Goal: Information Seeking & Learning: Learn about a topic

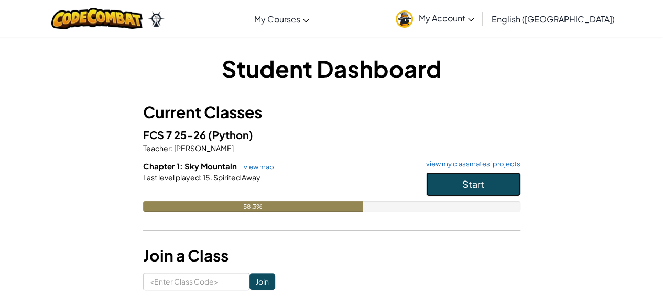
click at [478, 182] on span "Start" at bounding box center [473, 184] width 22 height 12
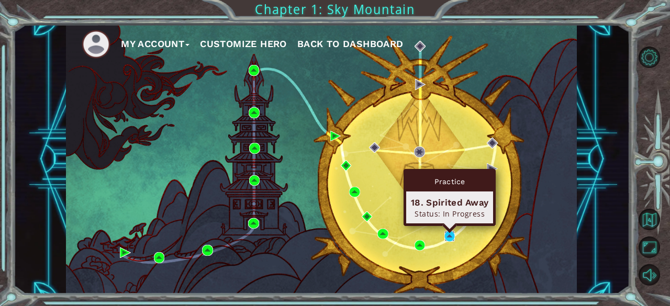
click at [449, 237] on img at bounding box center [450, 236] width 10 height 10
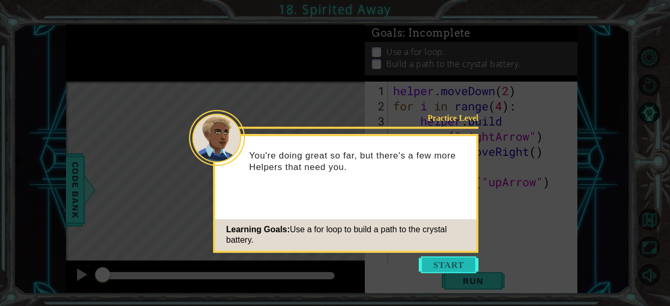
click at [421, 262] on button "Start" at bounding box center [449, 265] width 60 height 17
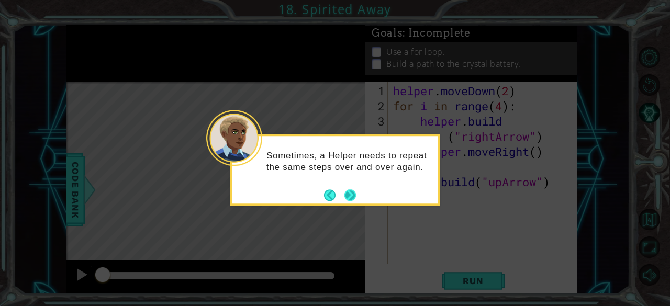
click at [347, 197] on button "Next" at bounding box center [351, 196] width 12 height 12
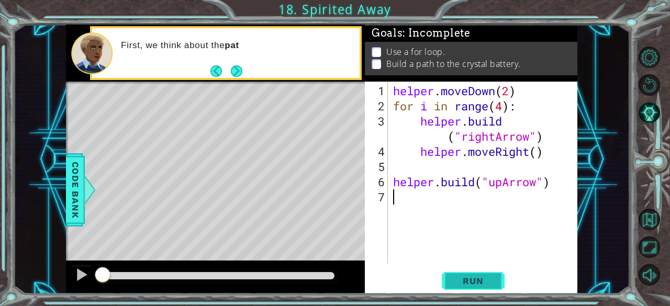
click at [485, 275] on button "Run" at bounding box center [473, 281] width 63 height 21
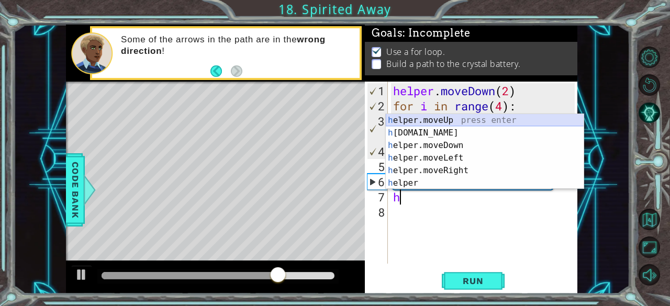
click at [438, 118] on div "h elper.moveUp press enter h [DOMAIN_NAME] press enter h elper.moveDown press e…" at bounding box center [485, 164] width 199 height 101
type textarea "helper.moveUp(1)"
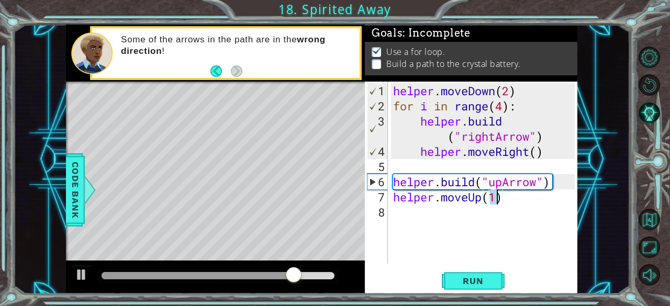
click at [417, 215] on div "helper . moveDown ( 2 ) for i in range ( 4 ) : helper . build ( "rightArrow" ) …" at bounding box center [486, 189] width 190 height 213
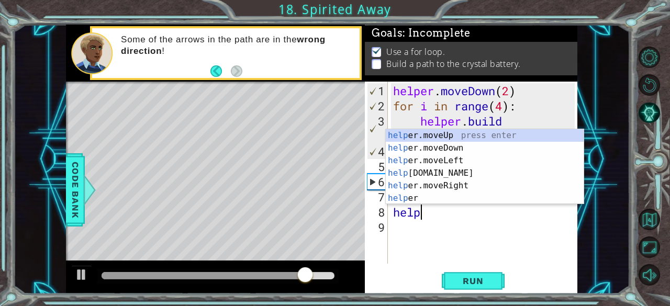
scroll to position [0, 1]
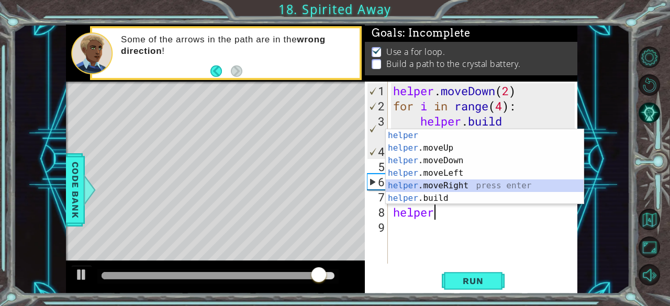
click at [431, 191] on div "helper press enter helper .moveUp press enter helper .moveDown press enter help…" at bounding box center [485, 179] width 199 height 101
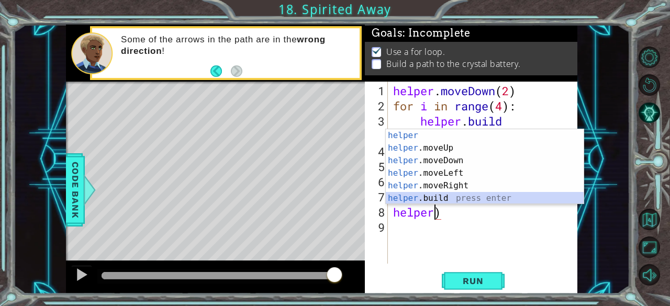
click at [492, 195] on div "helper press enter helper .moveUp press enter helper .moveDown press enter help…" at bounding box center [485, 179] width 199 height 101
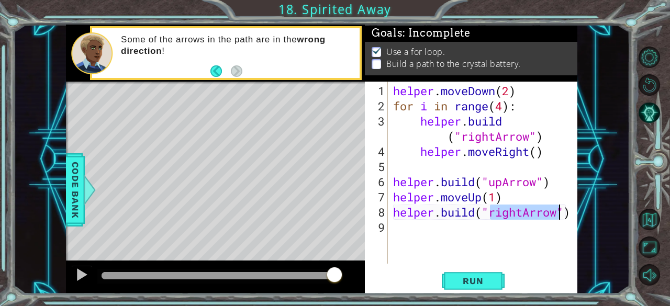
click at [519, 212] on div "helper . moveDown ( 2 ) for i in range ( 4 ) : helper . build ( "rightArrow" ) …" at bounding box center [483, 173] width 184 height 182
click at [524, 213] on div "helper . moveDown ( 2 ) for i in range ( 4 ) : helper . build ( "rightArrow" ) …" at bounding box center [486, 189] width 190 height 213
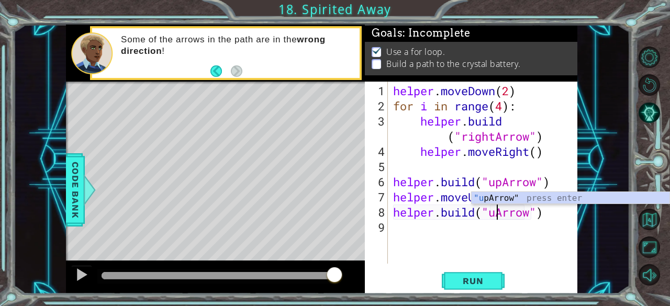
scroll to position [0, 5]
click at [492, 198] on div ""up Arrow" press enter" at bounding box center [571, 211] width 199 height 38
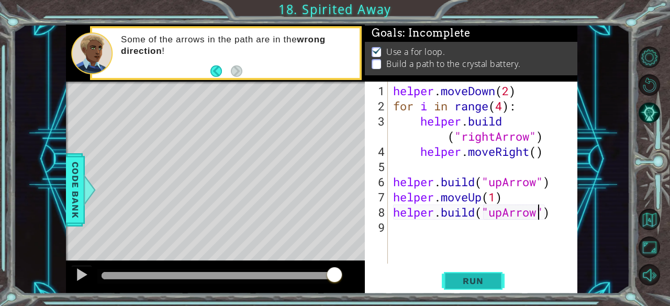
type textarea "[DOMAIN_NAME]("upArrow")"
click at [497, 284] on button "Run" at bounding box center [473, 281] width 63 height 21
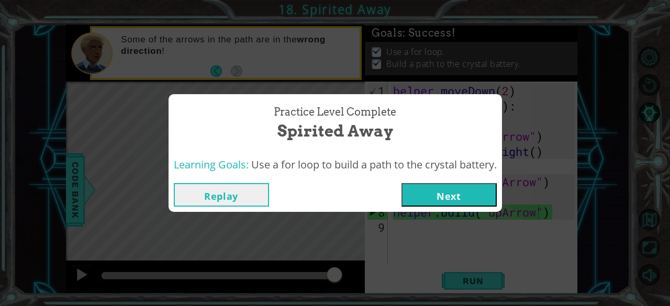
click at [438, 194] on button "Next" at bounding box center [449, 195] width 95 height 24
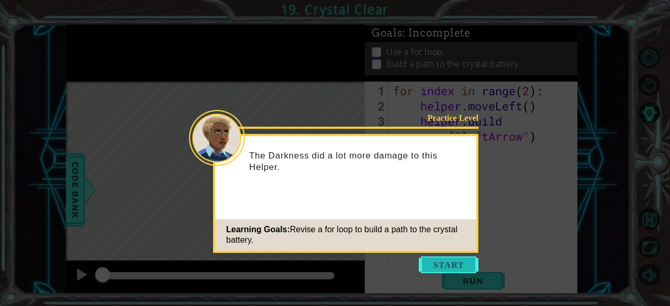
click at [431, 263] on button "Start" at bounding box center [449, 265] width 60 height 17
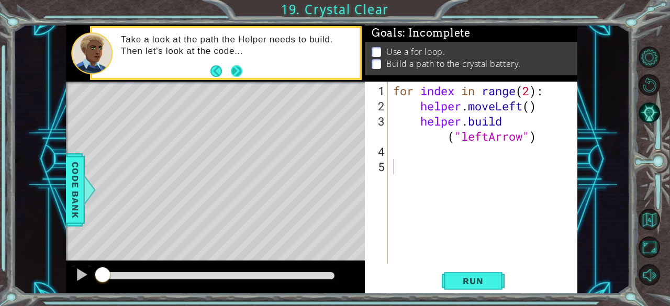
click at [235, 67] on button "Next" at bounding box center [236, 71] width 12 height 12
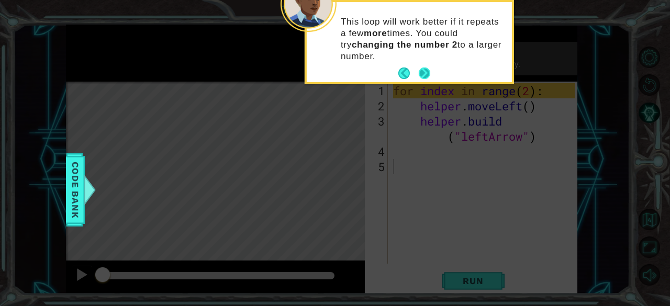
click at [425, 72] on button "Next" at bounding box center [425, 74] width 12 height 12
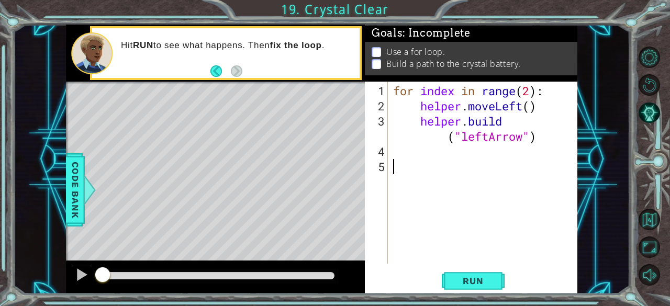
click at [479, 270] on div "1 2 3 4 5 for index in range ( 2 ) : helper . moveLeft ( ) helper . build ( "le…" at bounding box center [471, 188] width 213 height 212
click at [476, 279] on span "Run" at bounding box center [473, 281] width 41 height 10
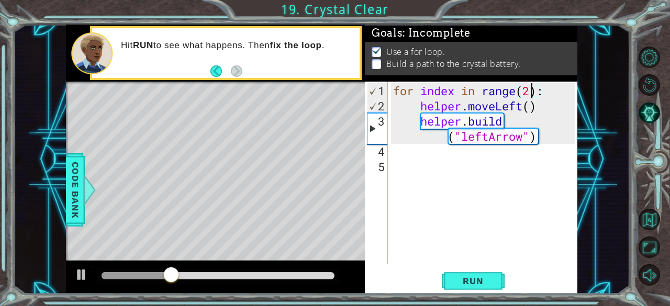
click at [533, 86] on div "for index in range ( 2 ) : helper . moveLeft ( ) helper . build ( "leftArrow" )" at bounding box center [486, 189] width 190 height 213
click at [487, 280] on span "Run" at bounding box center [473, 281] width 41 height 10
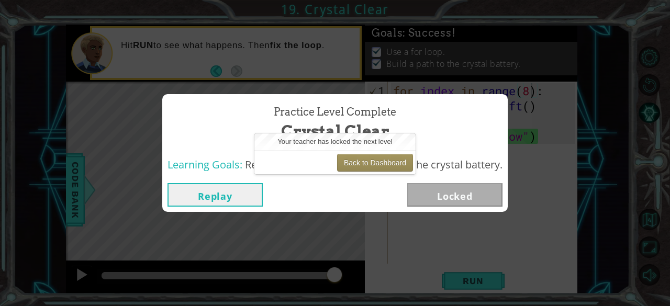
click at [223, 201] on button "Replay" at bounding box center [215, 195] width 95 height 24
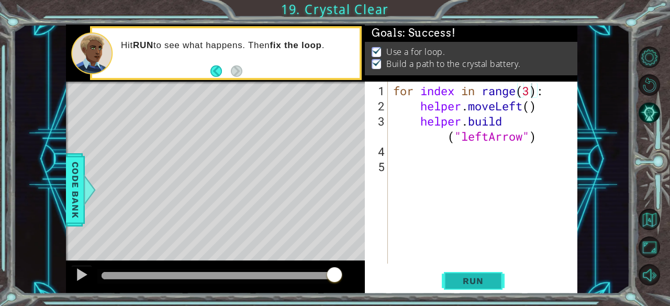
click at [461, 287] on button "Run" at bounding box center [473, 281] width 63 height 21
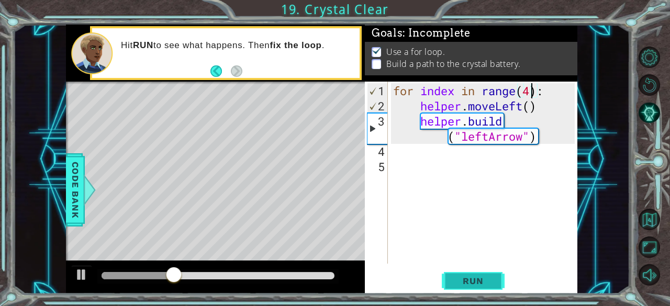
type textarea "for index in range(4):"
click at [487, 283] on span "Run" at bounding box center [473, 281] width 41 height 10
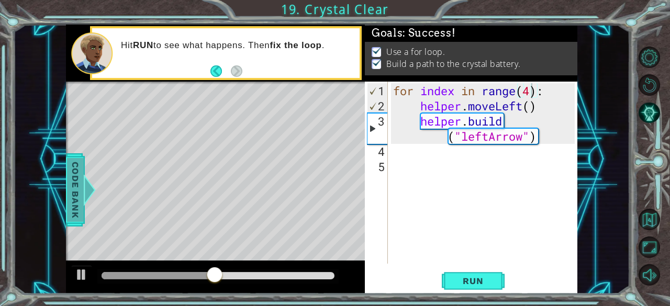
click at [71, 201] on span "Code Bank" at bounding box center [75, 190] width 17 height 64
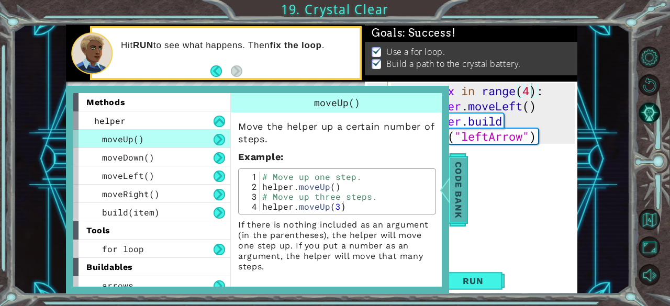
click at [462, 203] on span "Code Bank" at bounding box center [458, 190] width 17 height 64
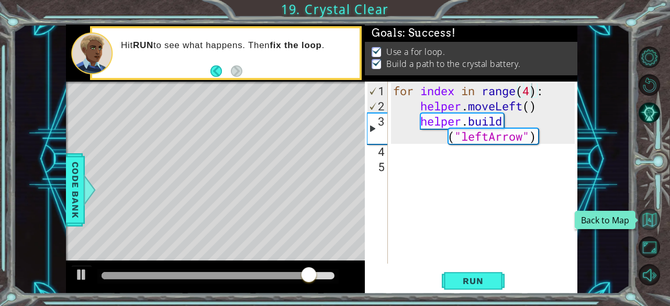
click at [655, 226] on button "Back to Map" at bounding box center [649, 219] width 21 height 21
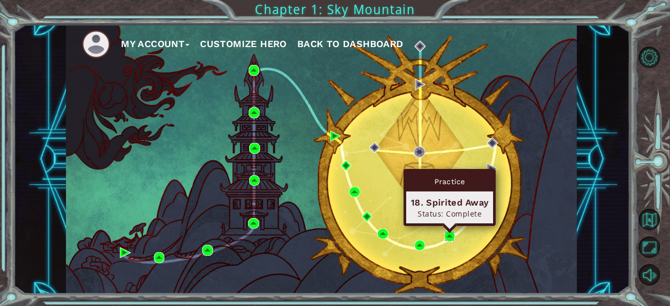
click at [448, 232] on img at bounding box center [450, 236] width 10 height 10
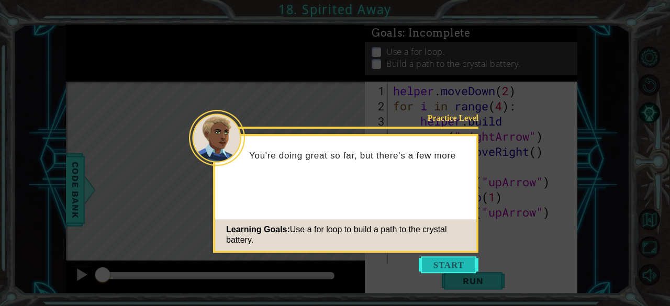
click at [449, 265] on button "Start" at bounding box center [449, 265] width 60 height 17
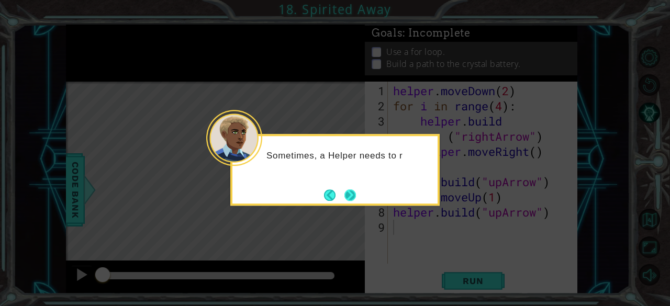
click at [351, 193] on button "Next" at bounding box center [351, 196] width 12 height 12
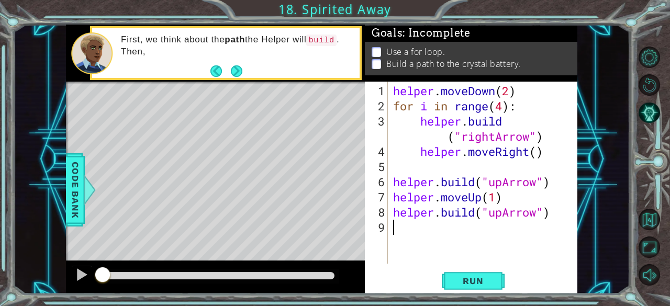
click at [504, 108] on div "helper . moveDown ( 2 ) for i in range ( 4 ) : helper . build ( "rightArrow" ) …" at bounding box center [486, 189] width 190 height 213
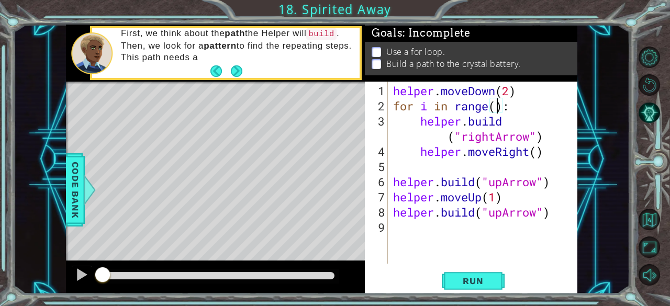
scroll to position [0, 5]
click at [491, 281] on span "Run" at bounding box center [473, 281] width 41 height 10
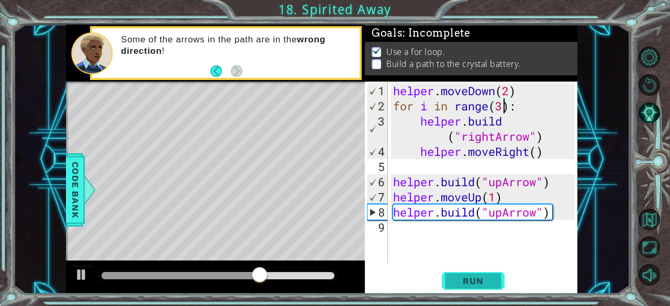
click at [480, 282] on span "Run" at bounding box center [473, 281] width 41 height 10
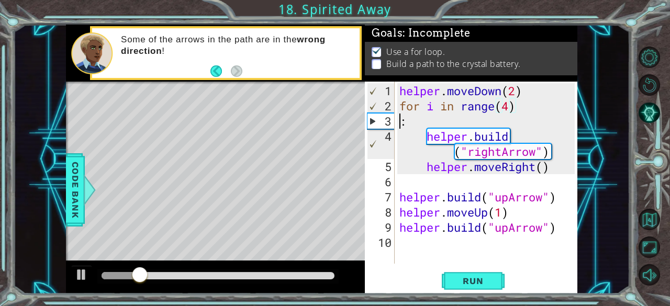
scroll to position [0, 0]
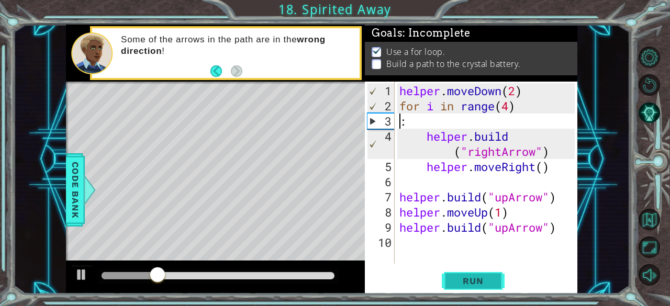
type textarea ":"
click at [477, 280] on span "Run" at bounding box center [473, 281] width 41 height 10
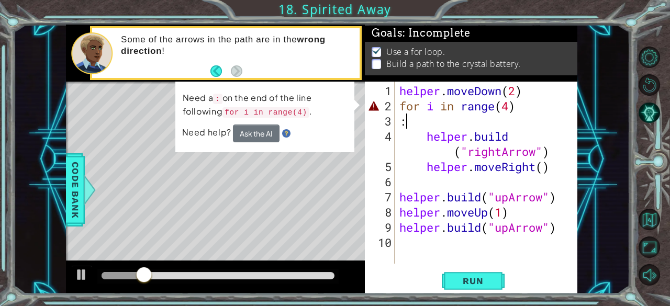
click at [426, 122] on div "helper . moveDown ( 2 ) for i in range ( 4 ) : helper . build ( "rightArrow" ) …" at bounding box center [489, 189] width 183 height 213
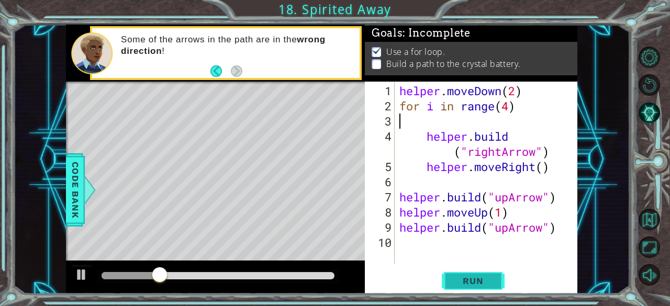
click at [455, 288] on button "Run" at bounding box center [473, 281] width 63 height 21
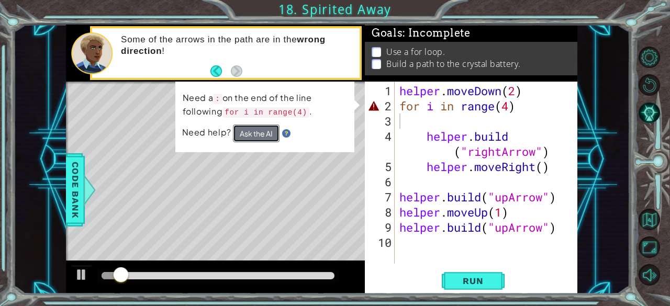
click at [260, 137] on button "Ask the AI" at bounding box center [256, 134] width 47 height 18
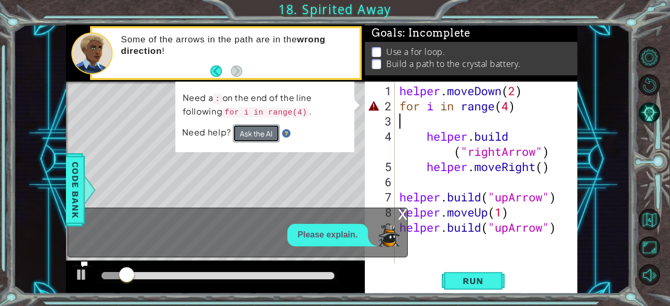
click at [260, 137] on button "Ask the AI" at bounding box center [256, 134] width 47 height 18
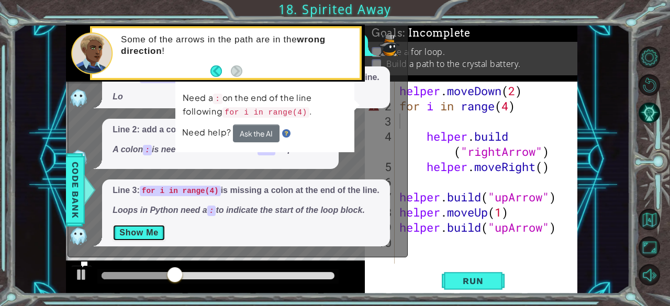
click at [150, 233] on button "Show Me" at bounding box center [139, 233] width 53 height 17
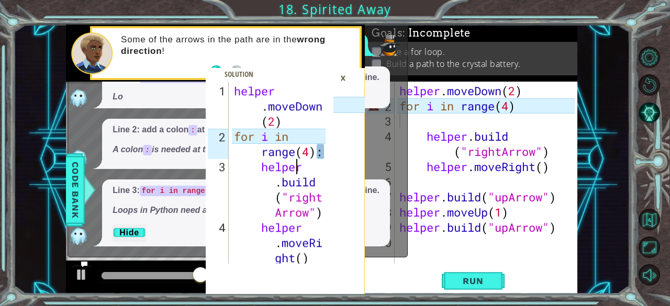
click at [299, 163] on div "helper . moveDown ( 2 ) for i in range ( 4 ) : helper . build ( "right Arrow" )…" at bounding box center [281, 204] width 99 height 243
click at [299, 170] on div "helper . moveDown ( 2 ) for i in range ( 4 ) : helper . build ( "right Arrow" )…" at bounding box center [281, 204] width 99 height 243
click at [293, 150] on div "helper . moveDown ( 2 ) for i in range ( 4 ) : helper . build ( "right Arrow" )…" at bounding box center [281, 204] width 99 height 243
type textarea "for i in range(4):"
click at [254, 151] on div "helper . moveDown ( 2 ) for i in range ( 4 ) : helper . build ( "right Arrow" )…" at bounding box center [281, 204] width 99 height 243
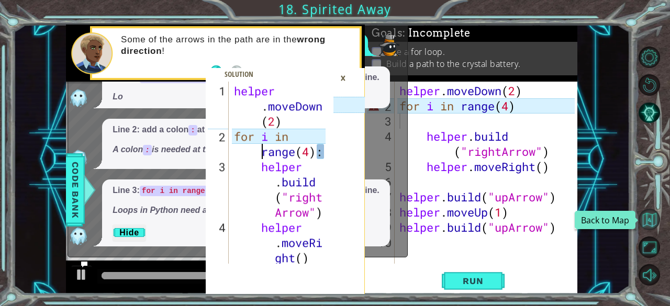
click at [646, 219] on button "Back to Map" at bounding box center [649, 219] width 21 height 21
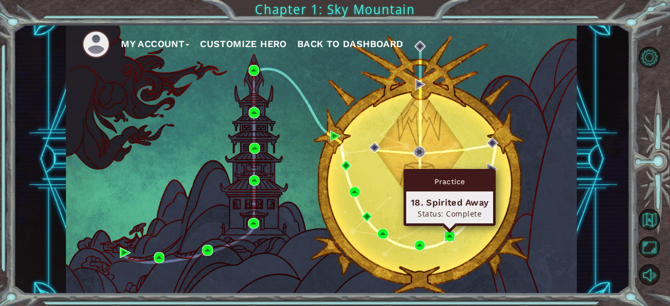
click at [447, 241] on img at bounding box center [450, 236] width 10 height 10
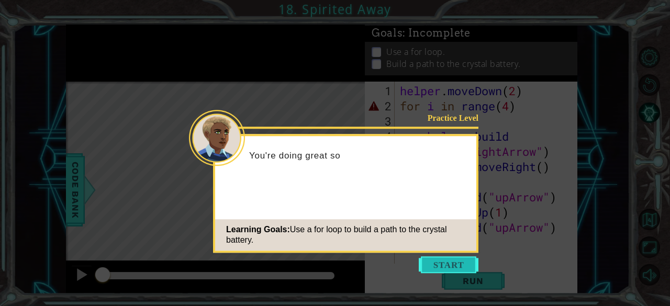
click at [447, 261] on button "Start" at bounding box center [449, 265] width 60 height 17
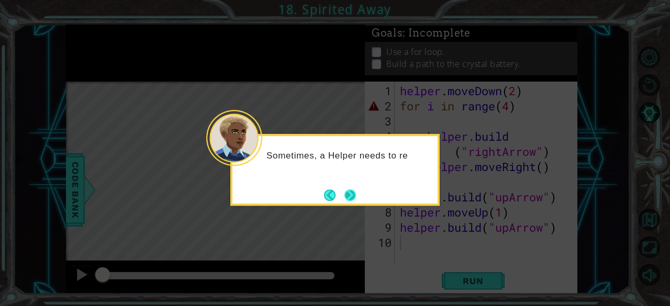
click at [353, 200] on button "Next" at bounding box center [351, 195] width 12 height 12
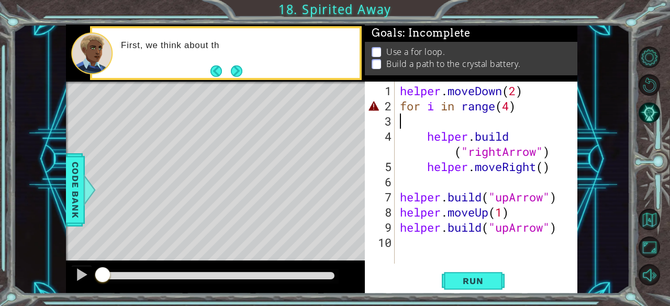
click at [427, 122] on div "helper . moveDown ( 2 ) for i in range ( 4 ) helper . build ( "rightArrow" ) he…" at bounding box center [489, 189] width 183 height 213
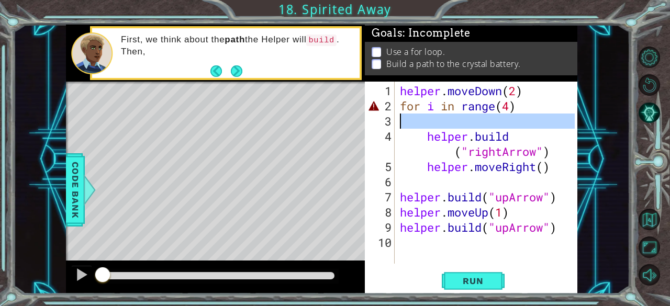
click at [384, 125] on div "3" at bounding box center [381, 121] width 28 height 15
type textarea "[DOMAIN_NAME]("rightArrow")"
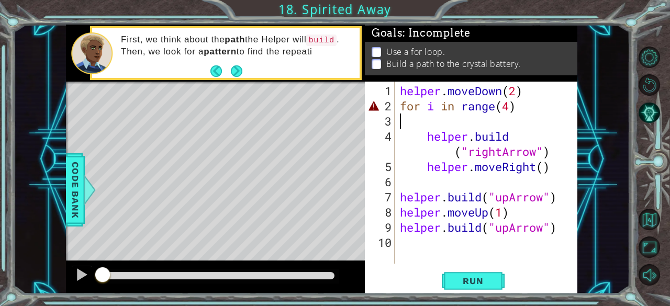
click at [425, 118] on div "helper . moveDown ( 2 ) for i in range ( 4 ) helper . build ( "rightArrow" ) he…" at bounding box center [489, 189] width 183 height 213
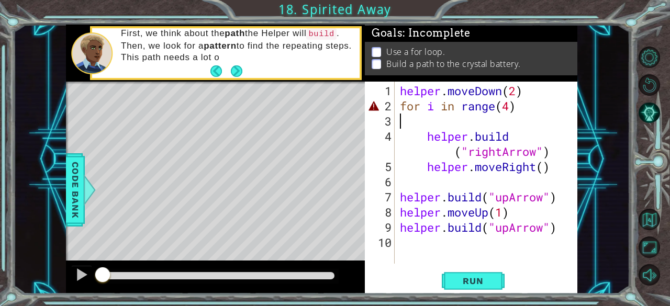
click at [510, 108] on div "helper . moveDown ( 2 ) for i in range ( 4 ) helper . build ( "rightArrow" ) he…" at bounding box center [489, 189] width 183 height 213
click at [418, 139] on div "helper . moveDown ( 2 ) for i in range ( 4 ) helper . build ( "rightArrow" ) he…" at bounding box center [489, 189] width 183 height 213
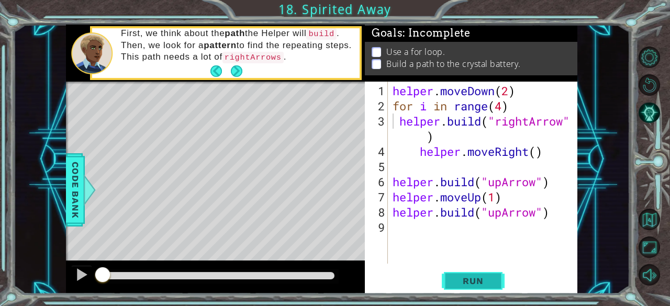
click at [475, 283] on span "Run" at bounding box center [473, 281] width 41 height 10
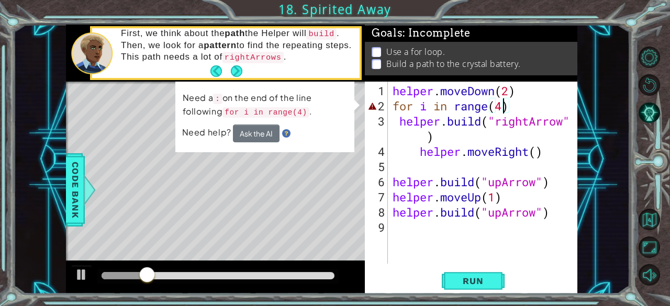
click at [506, 108] on div "helper . moveDown ( 2 ) for i in range ( 4 ) helper . build ( "rightArrow" ) he…" at bounding box center [486, 189] width 190 height 213
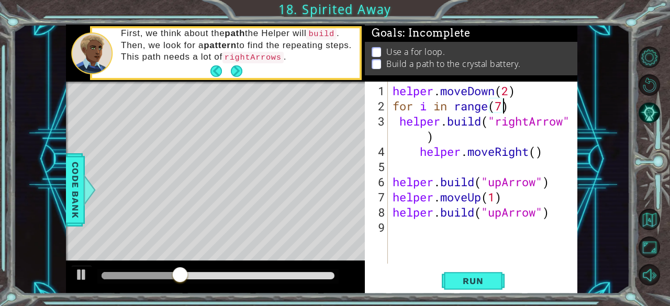
scroll to position [0, 5]
click at [480, 274] on button "Run" at bounding box center [473, 281] width 63 height 21
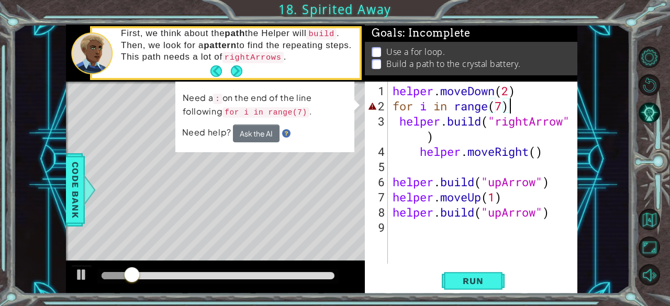
click at [523, 103] on div "helper . moveDown ( 2 ) for i in range ( 7 ) helper . build ( "rightArrow" ) he…" at bounding box center [486, 189] width 190 height 213
click at [424, 141] on div "helper . moveDown ( 2 ) for i in range ( 7 ) helper . build ( "rightArrow" ) he…" at bounding box center [486, 189] width 190 height 213
click at [522, 106] on div "helper . moveDown ( 2 ) for i in range ( 7 ) helper . build ( "rightArrow" ) he…" at bounding box center [486, 189] width 190 height 213
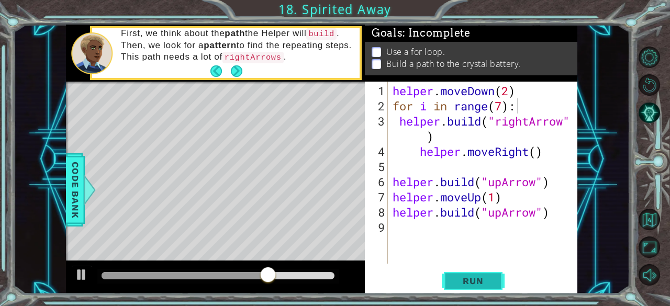
click at [490, 281] on span "Run" at bounding box center [473, 281] width 41 height 10
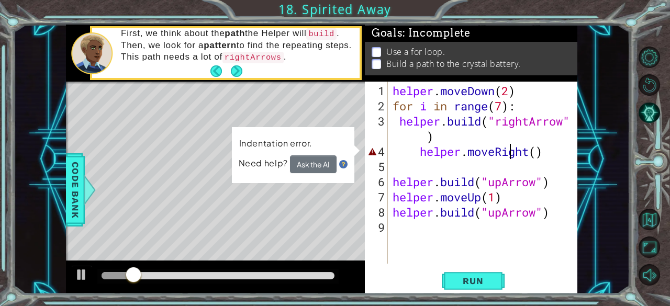
click at [513, 156] on div "helper . moveDown ( 2 ) for i in range ( 7 ) : helper . build ( "rightArrow" ) …" at bounding box center [486, 189] width 190 height 213
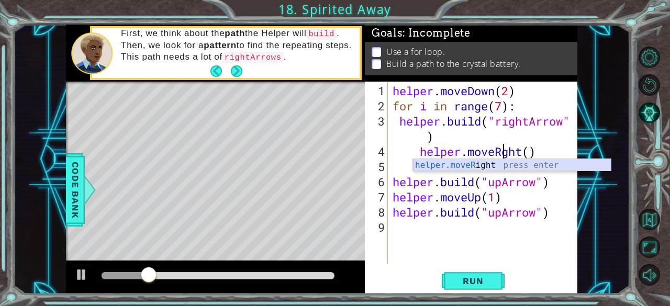
click at [459, 167] on div "helper.moveR ight press enter" at bounding box center [512, 178] width 199 height 38
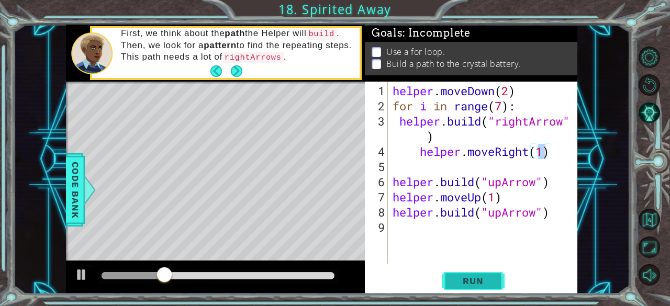
click at [490, 279] on span "Run" at bounding box center [473, 281] width 41 height 10
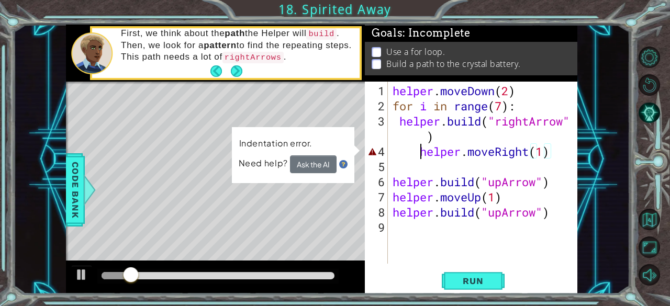
click at [419, 155] on div "helper . moveDown ( 2 ) for i in range ( 7 ) : helper . build ( "rightArrow" ) …" at bounding box center [486, 189] width 190 height 213
type textarea "helper.moveRight(1)"
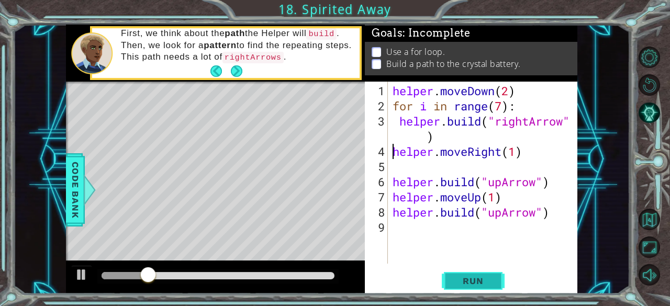
click at [480, 280] on span "Run" at bounding box center [473, 281] width 41 height 10
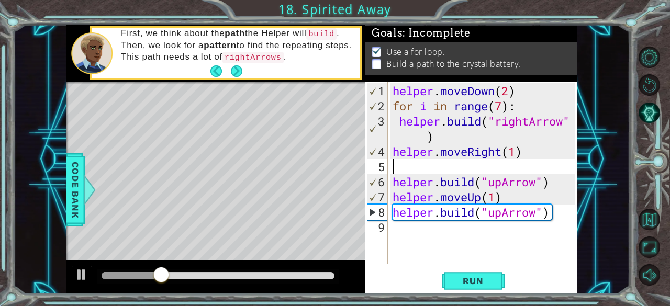
click at [438, 169] on div "helper . moveDown ( 2 ) for i in range ( 7 ) : helper . build ( "rightArrow" ) …" at bounding box center [486, 189] width 190 height 213
click at [387, 185] on div "6" at bounding box center [378, 181] width 20 height 15
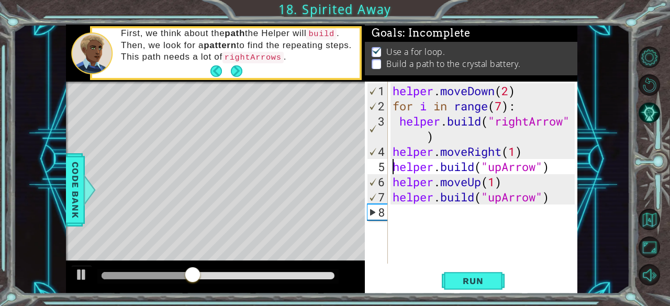
click at [425, 139] on div "helper . moveDown ( 2 ) for i in range ( 7 ) : helper . build ( "rightArrow" ) …" at bounding box center [486, 189] width 190 height 213
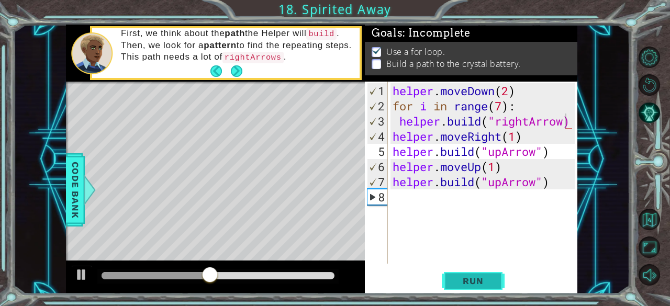
click at [457, 282] on span "Run" at bounding box center [473, 281] width 41 height 10
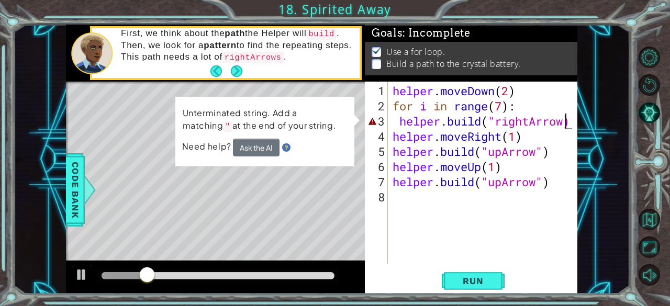
scroll to position [0, 7]
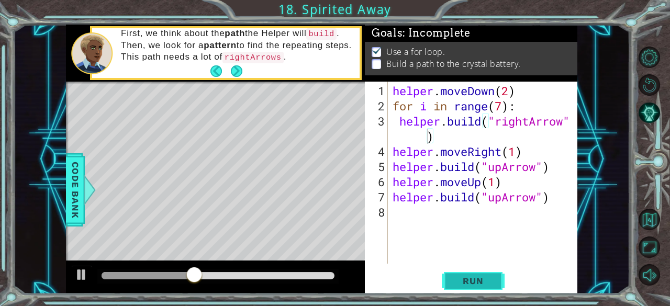
click at [494, 280] on button "Run" at bounding box center [473, 281] width 63 height 21
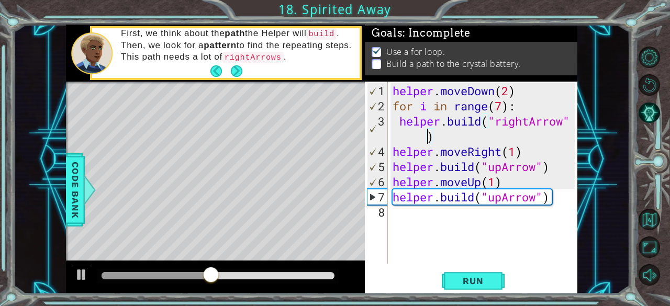
click at [444, 137] on div "helper . moveDown ( 2 ) for i in range ( 7 ) : helper . build ( "rightArrow" ) …" at bounding box center [486, 189] width 190 height 213
click at [397, 122] on div "helper . moveDown ( 2 ) for i in range ( 7 ) : helper . build ( "rightArrow" ) …" at bounding box center [486, 189] width 190 height 213
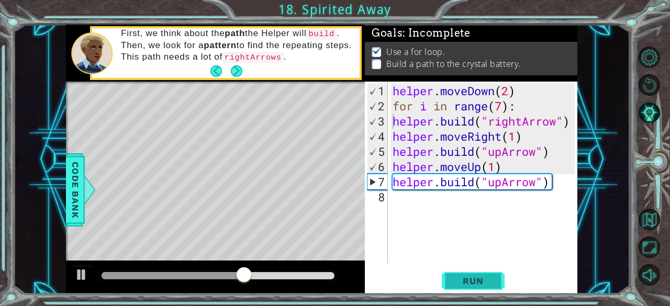
click at [469, 282] on span "Run" at bounding box center [473, 281] width 41 height 10
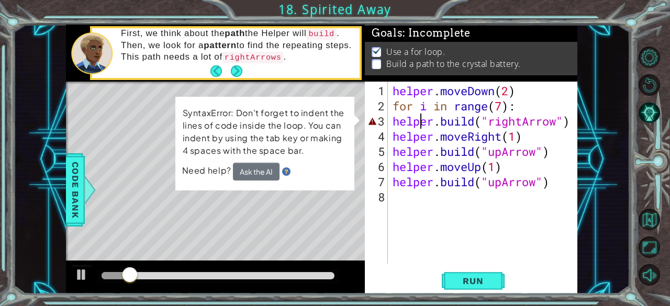
click at [422, 121] on div "helper . moveDown ( 2 ) for i in range ( 7 ) : helper . build ( "rightArrow" ) …" at bounding box center [486, 189] width 190 height 213
click at [457, 123] on div "helper . moveDown ( 2 ) for i in range ( 7 ) : helper . build ( "rightArrow" ) …" at bounding box center [486, 189] width 190 height 213
click at [388, 121] on div "[DOMAIN_NAME]("rightArrow") 1 2 3 4 5 6 7 8 helper . moveDown ( 2 ) for i in ra…" at bounding box center [470, 173] width 211 height 182
click at [392, 122] on div "helper . moveDown ( 2 ) for i in range ( 7 ) : helper . build ( "rightArrow" ) …" at bounding box center [486, 189] width 190 height 213
type textarea "[DOMAIN_NAME]("rightArrow")"
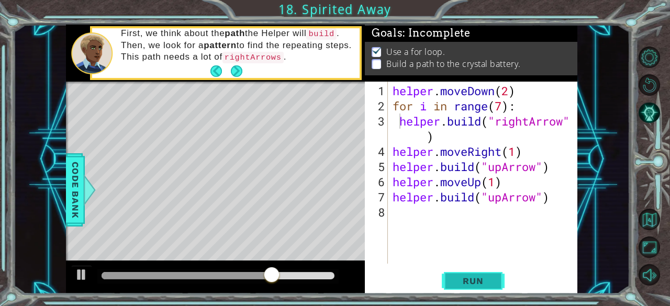
click at [484, 283] on span "Run" at bounding box center [473, 281] width 41 height 10
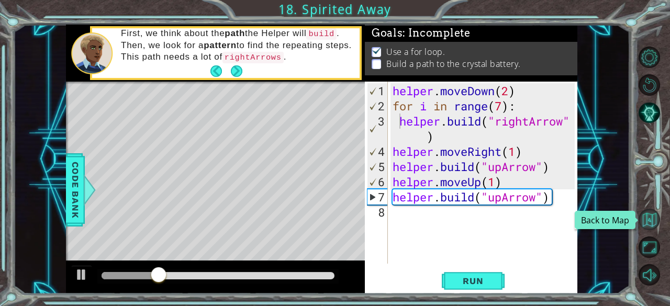
click at [645, 222] on button "Back to Map" at bounding box center [649, 219] width 21 height 21
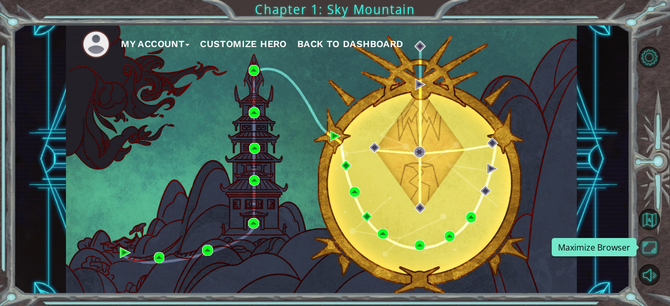
click at [650, 252] on button "Maximize Browser" at bounding box center [649, 247] width 21 height 21
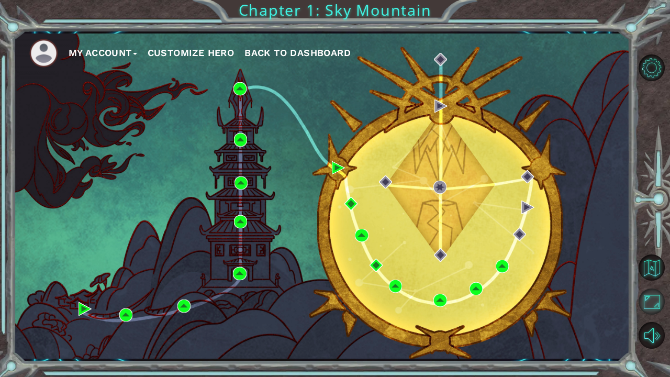
click at [651, 301] on button "Maximize Browser" at bounding box center [652, 302] width 26 height 26
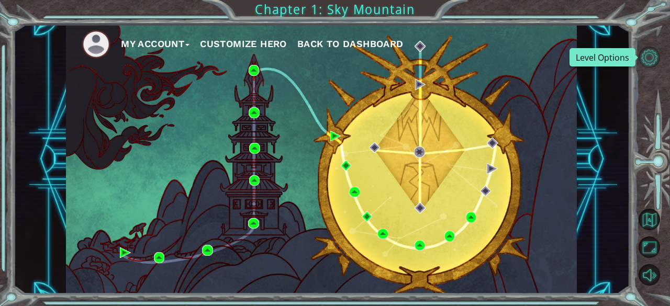
click at [648, 61] on button "Level Options" at bounding box center [649, 57] width 21 height 21
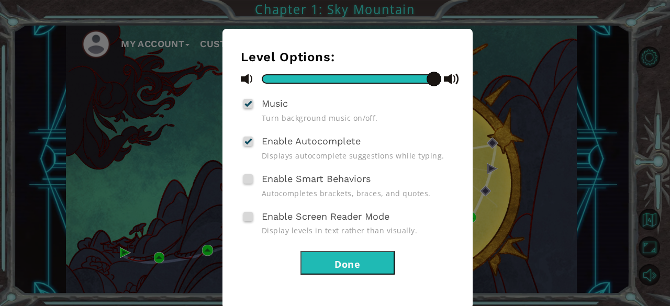
scroll to position [48, 0]
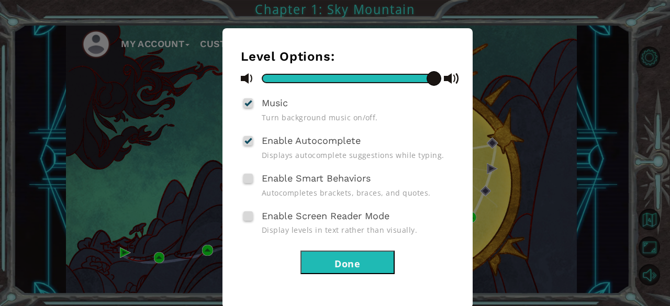
click at [355, 270] on button "Done" at bounding box center [348, 263] width 94 height 24
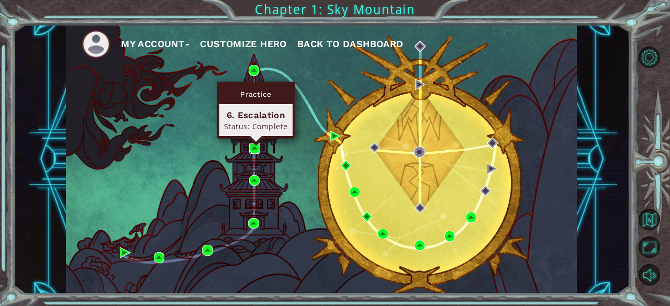
click at [254, 148] on img at bounding box center [254, 148] width 10 height 10
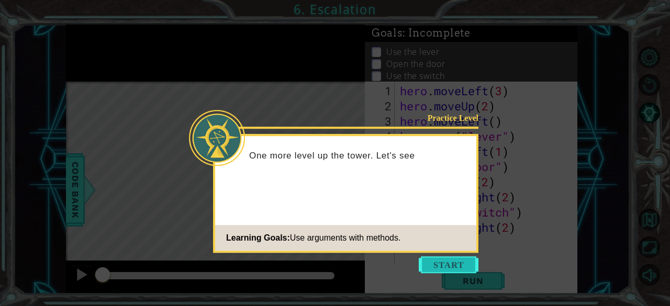
click at [426, 259] on button "Start" at bounding box center [449, 265] width 60 height 17
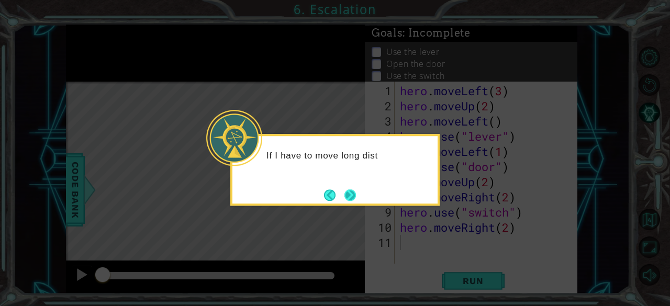
click at [350, 199] on button "Next" at bounding box center [351, 196] width 12 height 12
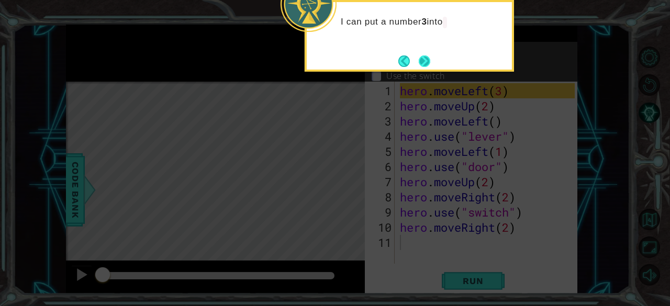
click at [422, 67] on button "Next" at bounding box center [425, 62] width 12 height 12
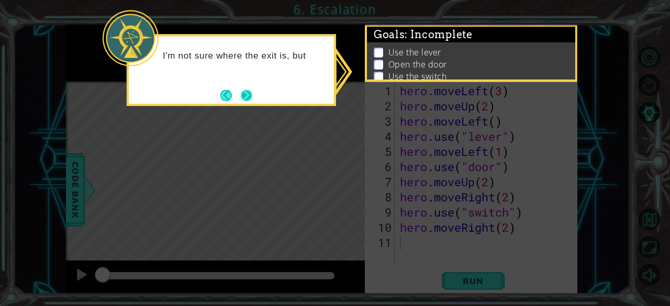
click at [241, 94] on button "Next" at bounding box center [247, 96] width 12 height 12
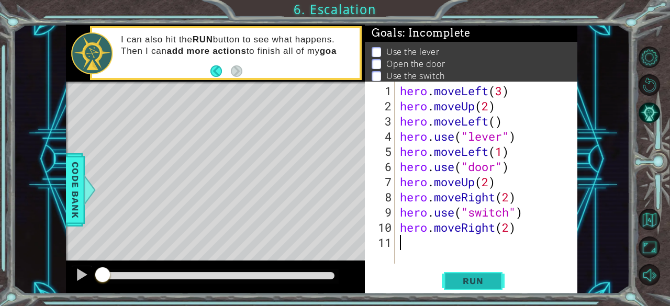
click at [492, 276] on span "Run" at bounding box center [473, 281] width 41 height 10
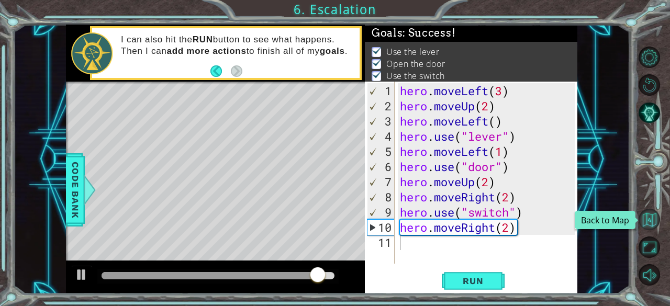
click at [648, 224] on button "Back to Map" at bounding box center [649, 219] width 21 height 21
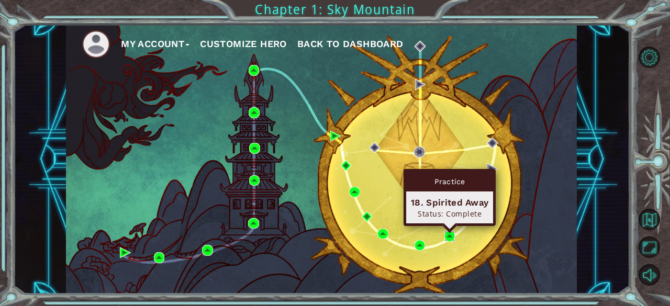
click at [447, 237] on img at bounding box center [450, 236] width 10 height 10
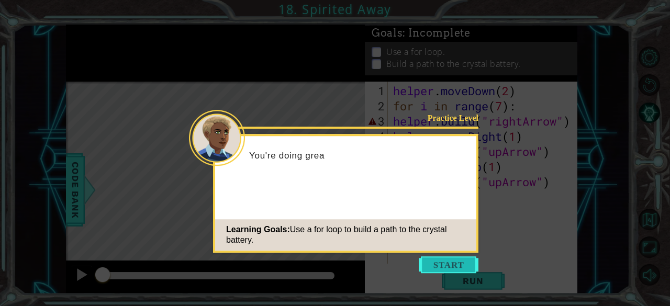
click at [455, 263] on button "Start" at bounding box center [449, 265] width 60 height 17
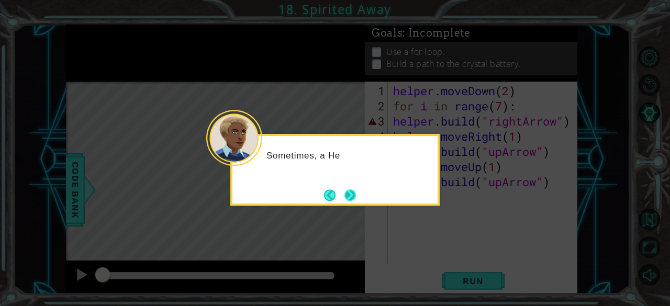
click at [347, 191] on button "Next" at bounding box center [351, 196] width 12 height 12
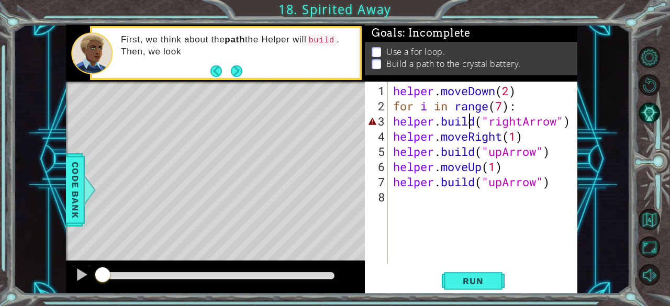
click at [470, 119] on div "helper . moveDown ( 2 ) for i in range ( 7 ) : helper . build ( "rightArrow" ) …" at bounding box center [486, 189] width 190 height 213
click at [521, 106] on div "helper . moveDown ( 2 ) for i in range ( 7 ) : helper . build ( "rightArrow" ) …" at bounding box center [486, 189] width 190 height 213
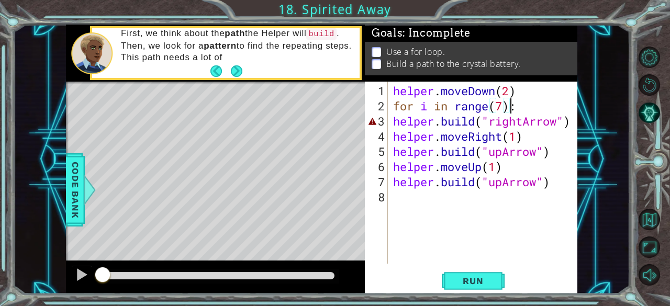
click at [512, 106] on div "helper . moveDown ( 2 ) for i in range ( 7 ) : helper . build ( "rightArrow" ) …" at bounding box center [486, 189] width 190 height 213
click at [394, 118] on div "helper . moveDown ( 2 ) for i in range ( 7 ) : helper . build ( "rightArrow" ) …" at bounding box center [486, 189] width 190 height 213
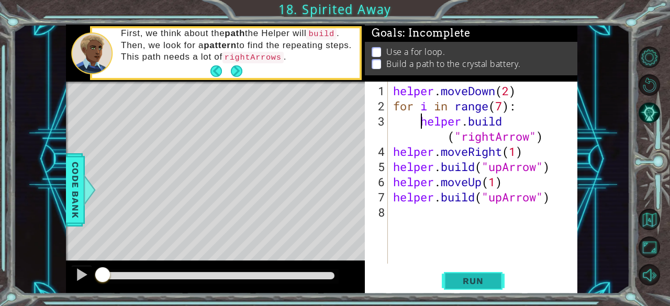
click at [491, 290] on button "Run" at bounding box center [473, 281] width 63 height 21
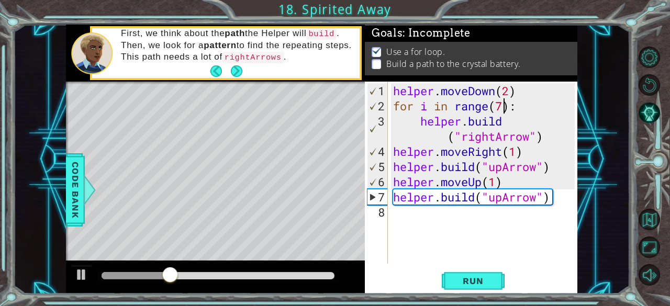
click at [503, 101] on div "helper . moveDown ( 2 ) for i in range ( 7 ) : helper . build ( "rightArrow" ) …" at bounding box center [486, 189] width 190 height 213
click at [472, 282] on span "Run" at bounding box center [473, 281] width 41 height 10
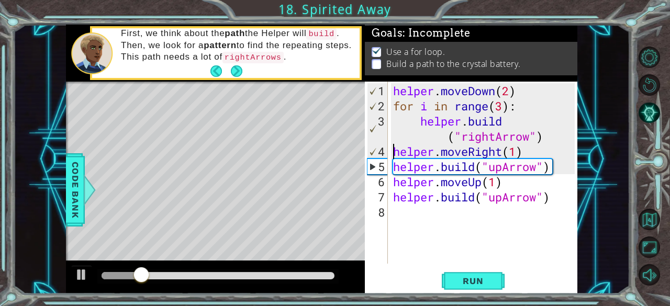
click at [394, 152] on div "helper . moveDown ( 2 ) for i in range ( 3 ) : helper . build ( "rightArrow" ) …" at bounding box center [486, 189] width 190 height 213
type textarea "helper.moveRight(1)"
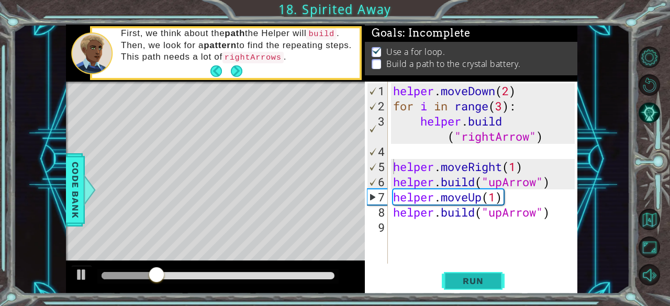
click at [469, 281] on span "Run" at bounding box center [473, 281] width 41 height 10
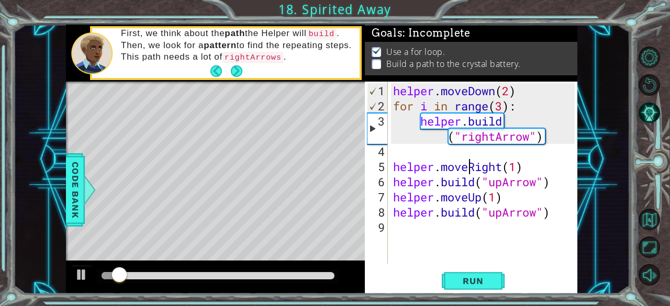
click at [466, 160] on div "helper . moveDown ( 2 ) for i in range ( 3 ) : helper . build ( "rightArrow" ) …" at bounding box center [486, 189] width 190 height 213
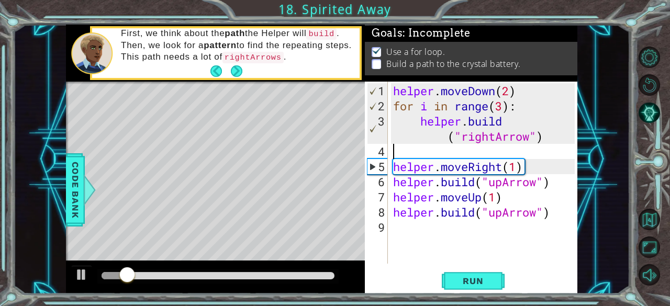
click at [456, 150] on div "helper . moveDown ( 2 ) for i in range ( 3 ) : helper . build ( "rightArrow" ) …" at bounding box center [486, 189] width 190 height 213
click at [454, 149] on div "helper . moveDown ( 2 ) for i in range ( 3 ) : helper . build ( "rightArrow" ) …" at bounding box center [486, 189] width 190 height 213
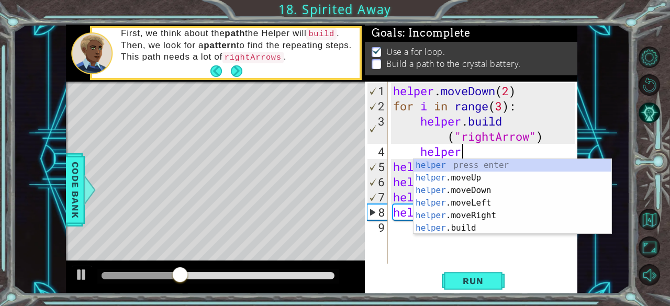
scroll to position [0, 3]
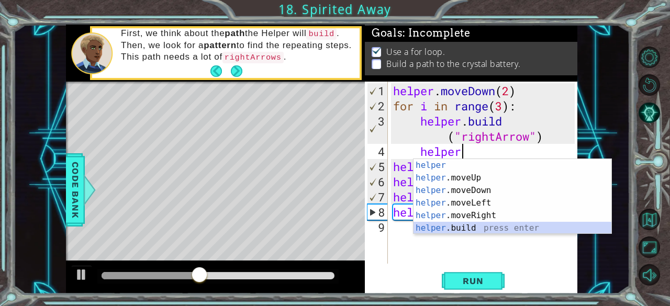
click at [471, 228] on div "helper press enter helper .moveUp press enter helper .moveDown press enter help…" at bounding box center [513, 209] width 199 height 101
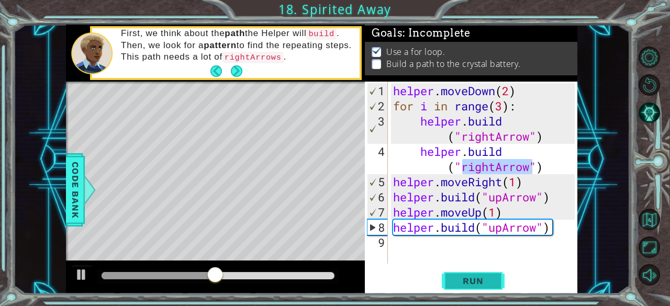
click at [490, 278] on span "Run" at bounding box center [473, 281] width 41 height 10
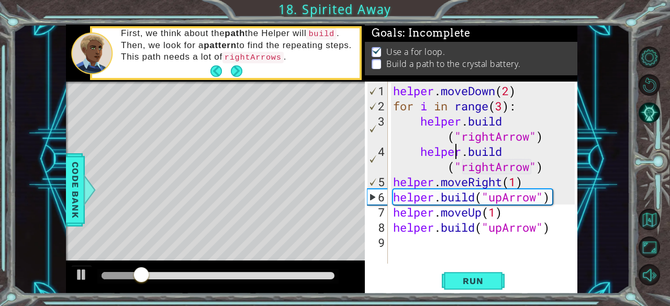
click at [455, 153] on div "helper . moveDown ( 2 ) for i in range ( 3 ) : helper . build ( "rightArrow" ) …" at bounding box center [486, 189] width 190 height 213
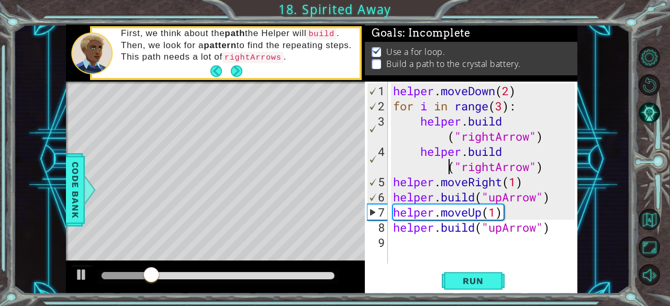
click at [444, 172] on div "helper . moveDown ( 2 ) for i in range ( 3 ) : helper . build ( "rightArrow" ) …" at bounding box center [486, 189] width 190 height 213
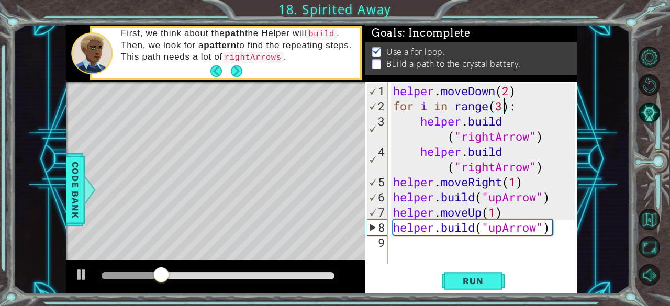
click at [502, 110] on div "helper . moveDown ( 2 ) for i in range ( 3 ) : helper . build ( "rightArrow" ) …" at bounding box center [486, 189] width 190 height 213
click at [489, 282] on span "Run" at bounding box center [473, 281] width 41 height 10
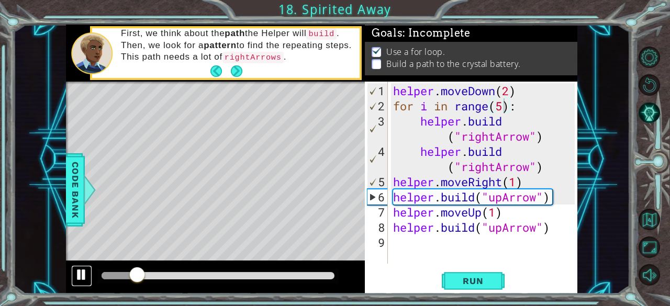
click at [83, 272] on div at bounding box center [82, 275] width 14 height 14
click at [414, 124] on div "helper . moveDown ( 2 ) for i in range ( 5 ) : helper . build ( "rightArrow" ) …" at bounding box center [486, 189] width 190 height 213
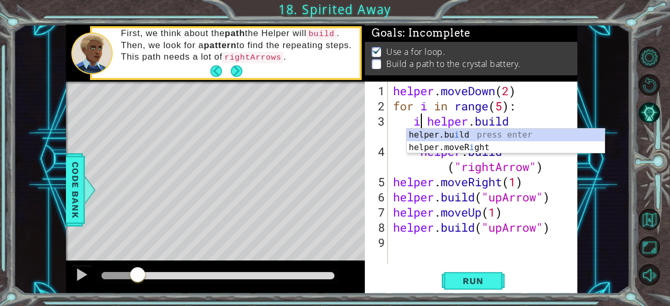
scroll to position [0, 1]
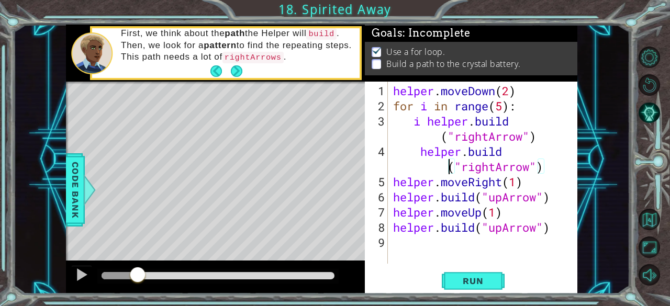
click at [404, 164] on div "helper . moveDown ( 2 ) for i in range ( 5 ) : i helper . build ( "rightArrow" …" at bounding box center [486, 189] width 190 height 213
click at [409, 158] on div "helper . moveDown ( 2 ) for i in range ( 5 ) : i helper . build ( "rightArrow" …" at bounding box center [486, 189] width 190 height 213
drag, startPoint x: 475, startPoint y: 271, endPoint x: 463, endPoint y: 282, distance: 15.6
click at [463, 282] on span "Run" at bounding box center [473, 281] width 41 height 10
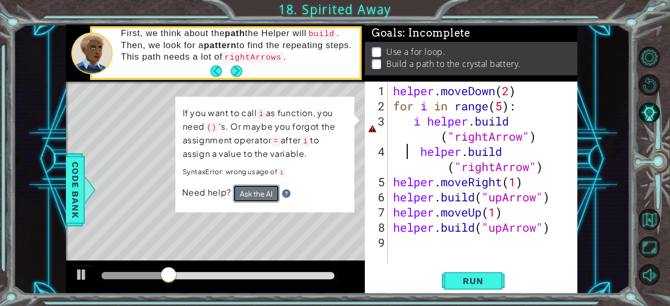
click at [264, 190] on button "Ask the AI" at bounding box center [256, 193] width 47 height 18
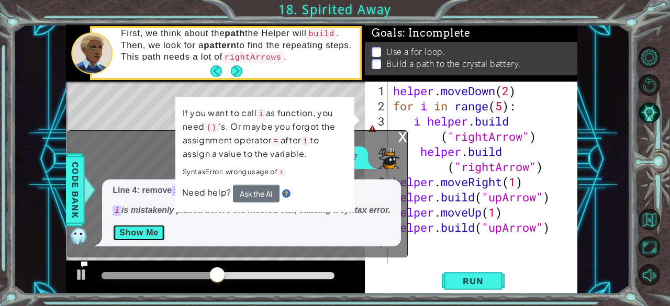
click at [150, 234] on button "Show Me" at bounding box center [139, 233] width 53 height 17
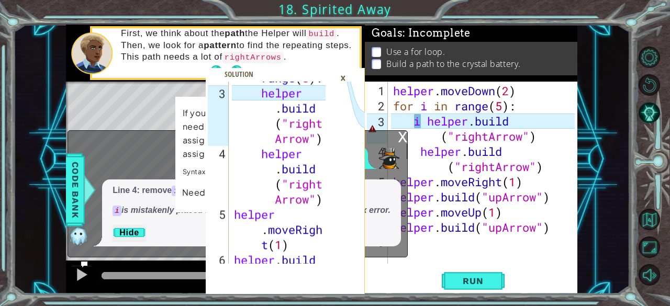
scroll to position [0, 0]
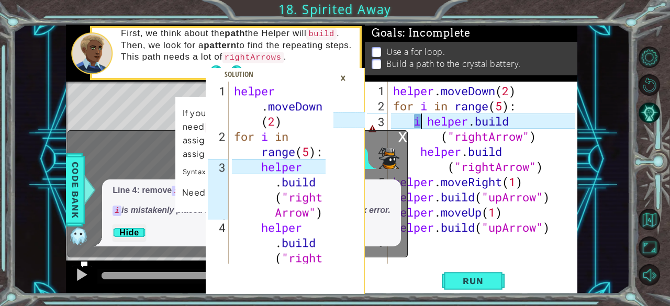
click at [422, 126] on div "helper . moveDown ( 2 ) for i in range ( 5 ) : i helper . build ( "rightArrow" …" at bounding box center [486, 189] width 190 height 213
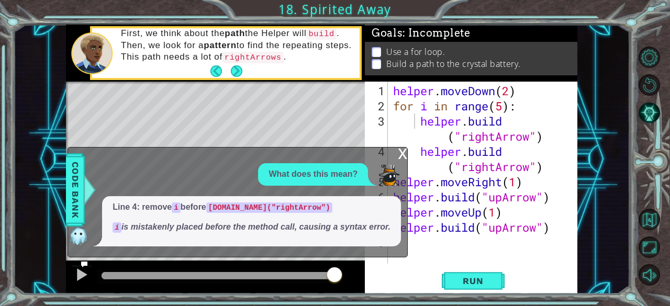
click at [400, 148] on div "x" at bounding box center [402, 153] width 9 height 10
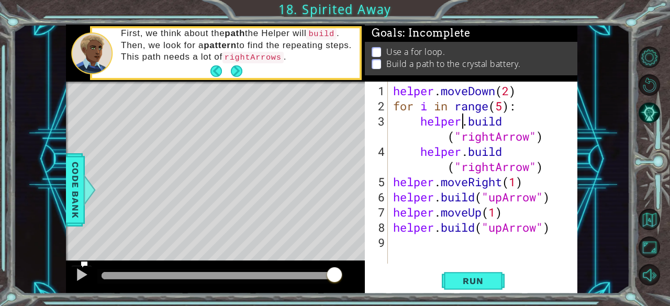
click at [461, 121] on div "helper . moveDown ( 2 ) for i in range ( 5 ) : helper . build ( "rightArrow" ) …" at bounding box center [486, 189] width 190 height 213
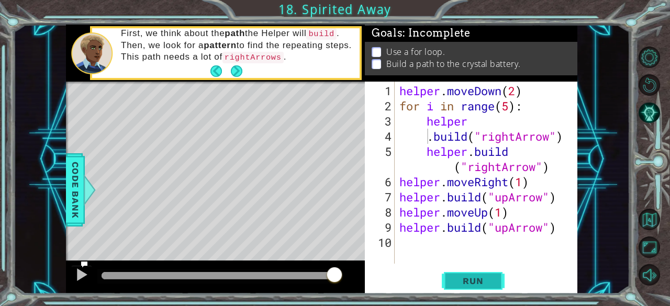
click at [458, 276] on span "Run" at bounding box center [473, 281] width 41 height 10
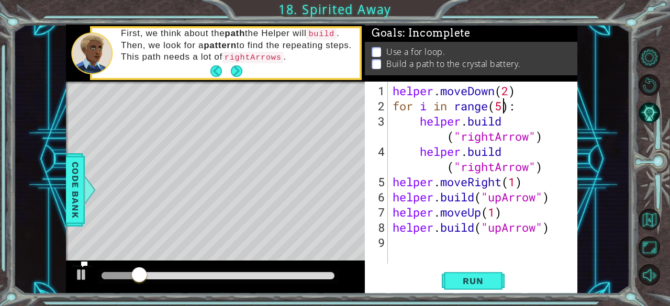
click at [502, 107] on div "helper . moveDown ( 2 ) for i in range ( 5 ) : helper . build ( "rightArrow" ) …" at bounding box center [486, 189] width 190 height 213
click at [487, 229] on div "helper . moveDown ( 2 ) for i in range ( 5 ) : helper . build ( "rightArrow" ) …" at bounding box center [486, 189] width 190 height 213
click at [494, 212] on div "helper . moveDown ( 2 ) for i in range ( 5 ) : helper . build ( "rightArrow" ) …" at bounding box center [486, 189] width 190 height 213
type textarea "helper.moveUp(1)"
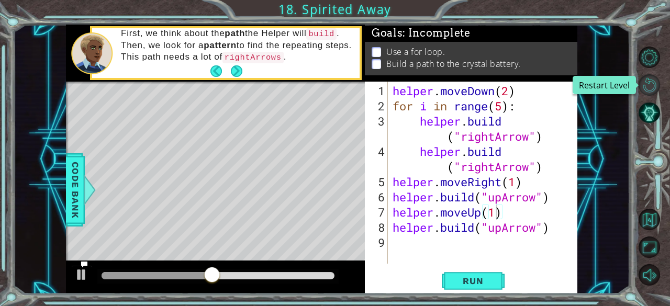
click at [653, 81] on button "Restart Level" at bounding box center [649, 84] width 21 height 21
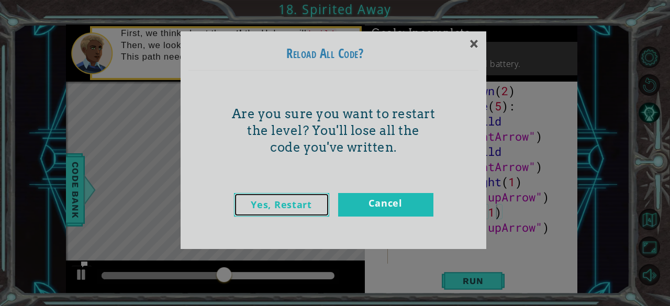
click at [296, 202] on link "Yes, Restart" at bounding box center [281, 205] width 95 height 24
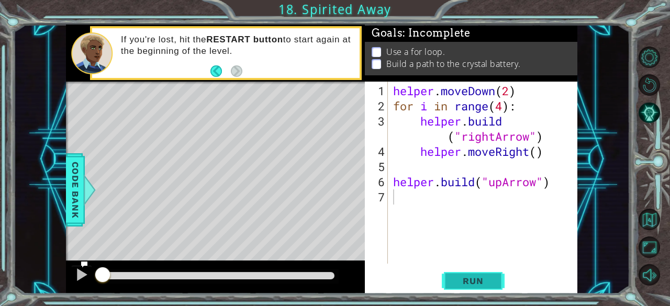
click at [472, 284] on span "Run" at bounding box center [473, 281] width 41 height 10
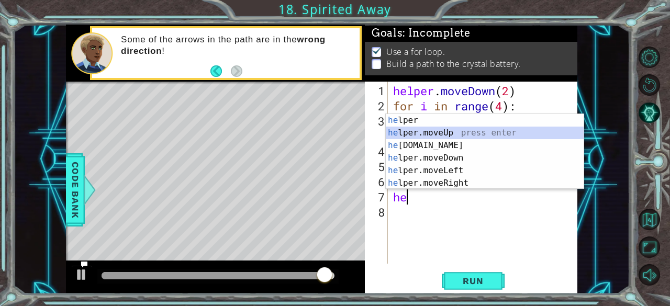
click at [457, 133] on div "he lper press enter he lper.moveUp press enter he [DOMAIN_NAME] press enter he …" at bounding box center [485, 164] width 199 height 101
type textarea "helper.moveUp(1)"
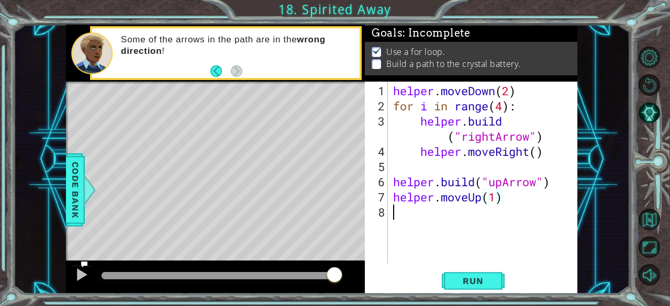
click at [438, 221] on div "helper . moveDown ( 2 ) for i in range ( 4 ) : helper . build ( "rightArrow" ) …" at bounding box center [486, 189] width 190 height 213
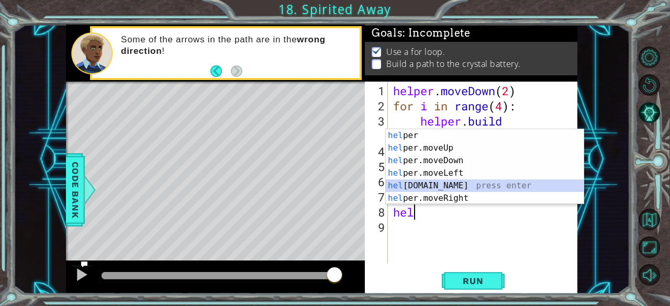
click at [455, 186] on div "hel per press enter hel per.moveUp press enter [GEOGRAPHIC_DATA] per.moveDown p…" at bounding box center [485, 179] width 199 height 101
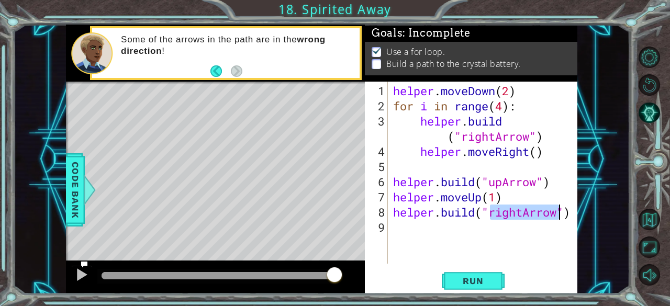
click at [521, 213] on div "helper . moveDown ( 2 ) for i in range ( 4 ) : helper . build ( "rightArrow" ) …" at bounding box center [483, 173] width 184 height 182
click at [526, 213] on div "helper . moveDown ( 2 ) for i in range ( 4 ) : helper . build ( "rightArrow" ) …" at bounding box center [486, 189] width 190 height 213
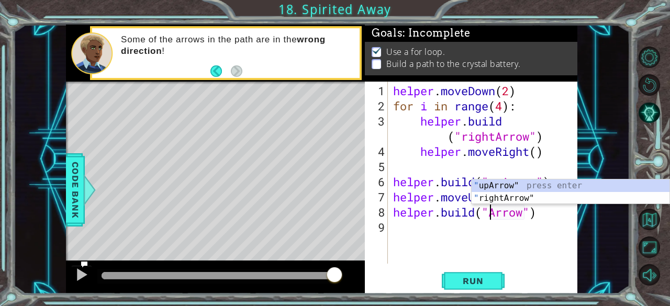
scroll to position [0, 5]
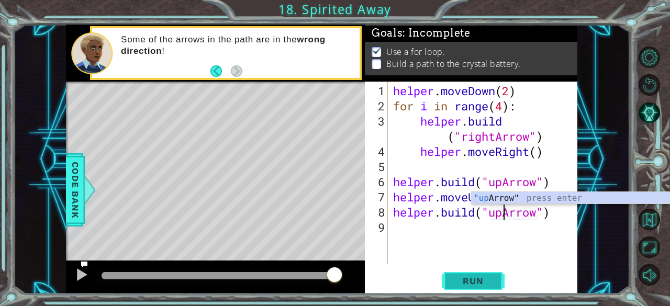
type textarea "[DOMAIN_NAME]("upArrow")"
click at [490, 290] on button "Run" at bounding box center [473, 281] width 63 height 21
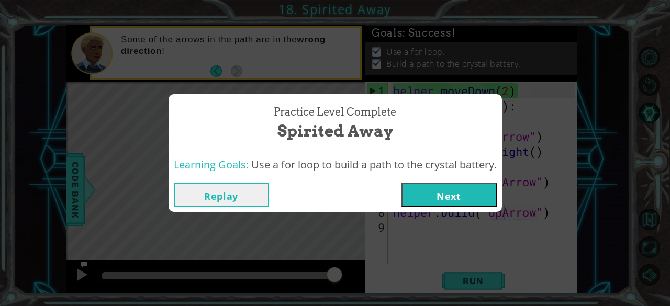
click at [447, 196] on button "Next" at bounding box center [449, 195] width 95 height 24
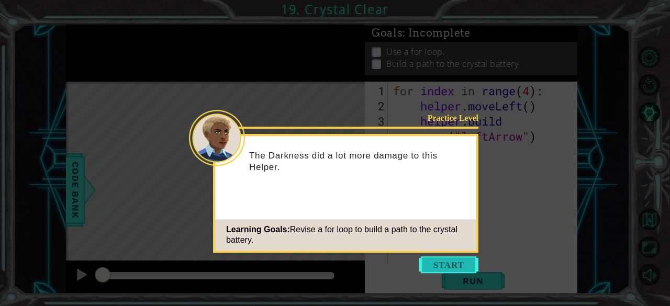
click at [457, 265] on button "Start" at bounding box center [449, 265] width 60 height 17
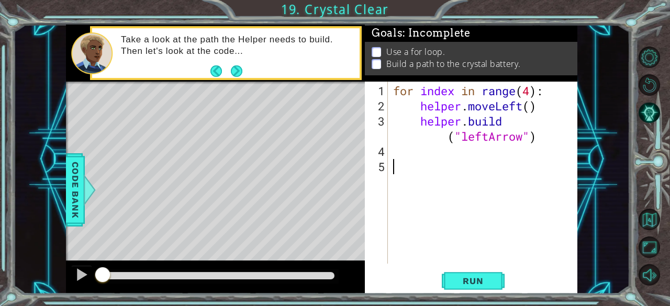
click at [531, 91] on div "for index in range ( 4 ) : helper . moveLeft ( ) helper . build ( "leftArrow" )" at bounding box center [486, 189] width 190 height 213
type textarea "for index in range(4):"
click at [484, 275] on button "Run" at bounding box center [473, 281] width 63 height 21
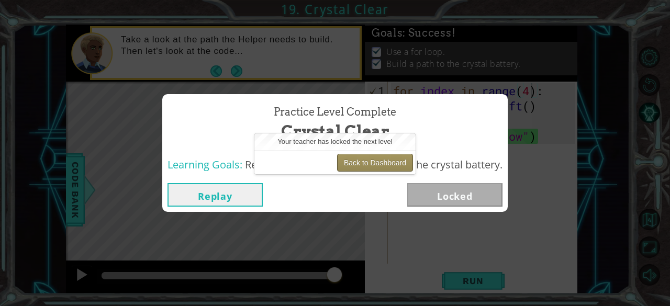
click at [369, 164] on button "Back to Dashboard" at bounding box center [375, 163] width 76 height 18
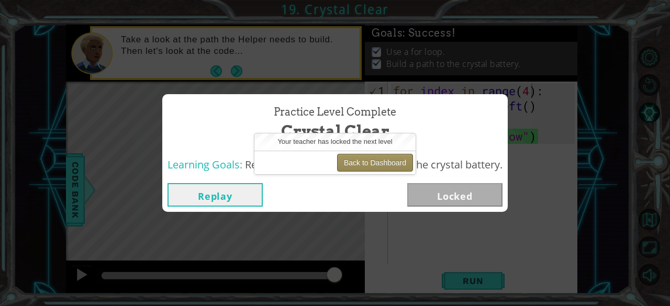
click at [369, 164] on button "Back to Dashboard" at bounding box center [375, 163] width 76 height 18
